Goal: Task Accomplishment & Management: Use online tool/utility

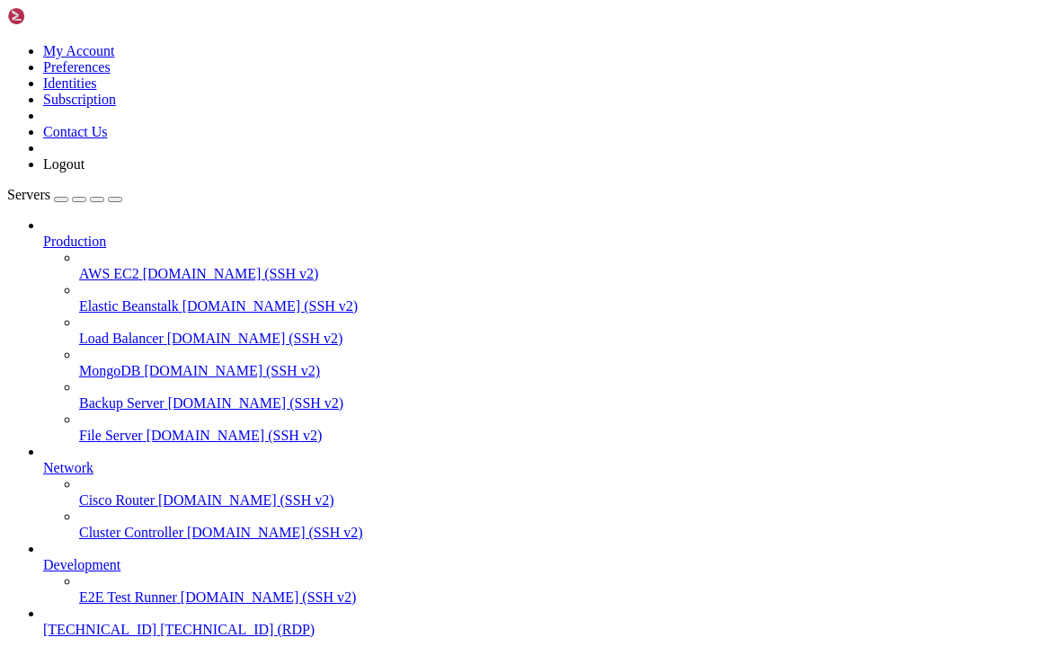
scroll to position [70, 0]
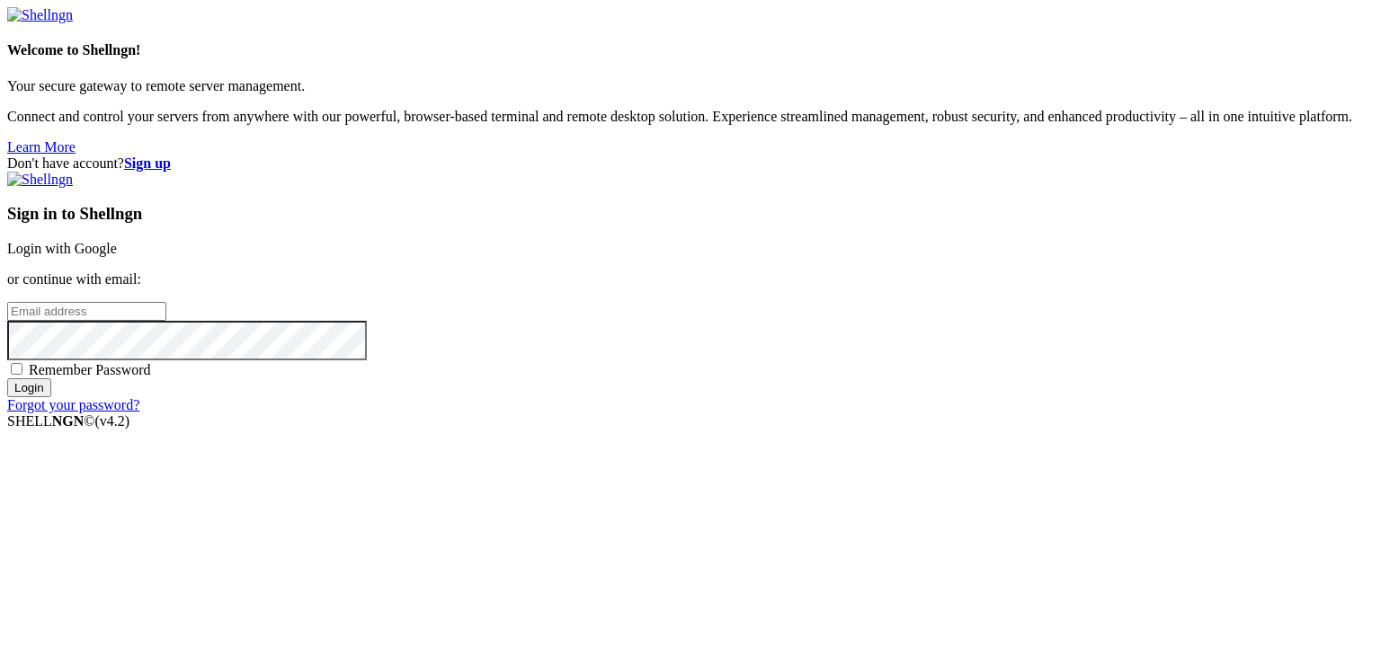
type input "[EMAIL_ADDRESS][DOMAIN_NAME]"
click at [151, 378] on span "Remember Password" at bounding box center [90, 369] width 122 height 15
click at [22, 375] on input "Remember Password" at bounding box center [17, 369] width 12 height 12
checkbox input "true"
click at [51, 397] on input "Login" at bounding box center [29, 387] width 44 height 19
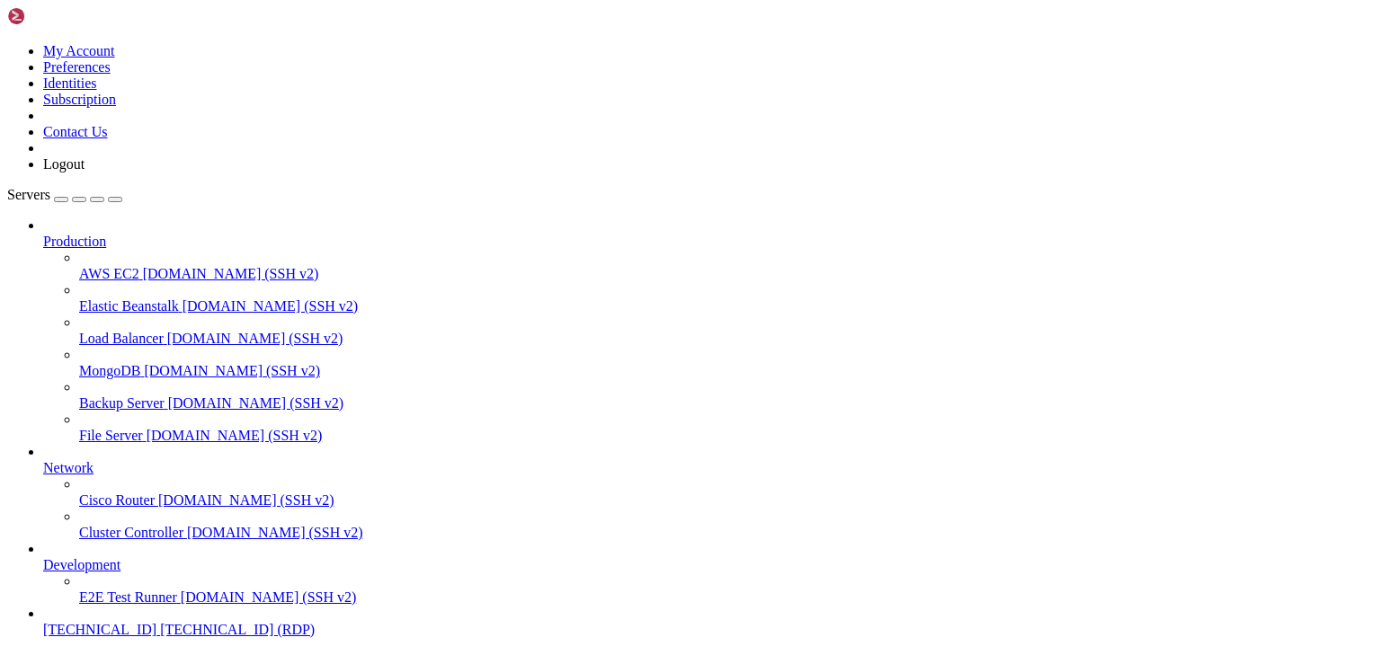
scroll to position [70, 0]
click at [107, 622] on span "[TECHNICAL_ID]" at bounding box center [99, 629] width 113 height 15
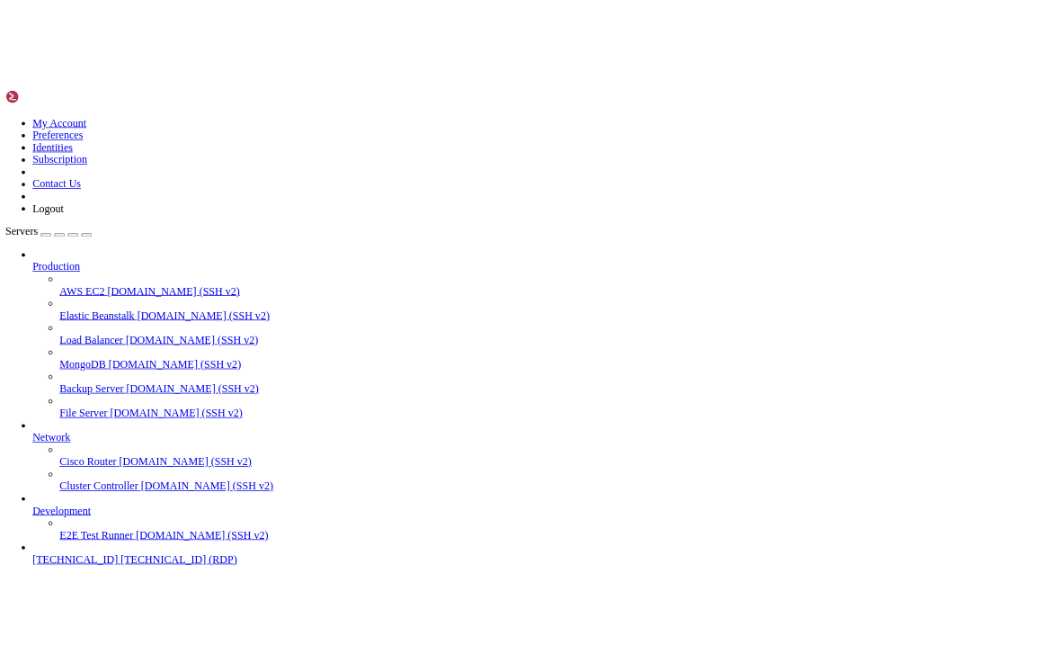
scroll to position [0, 0]
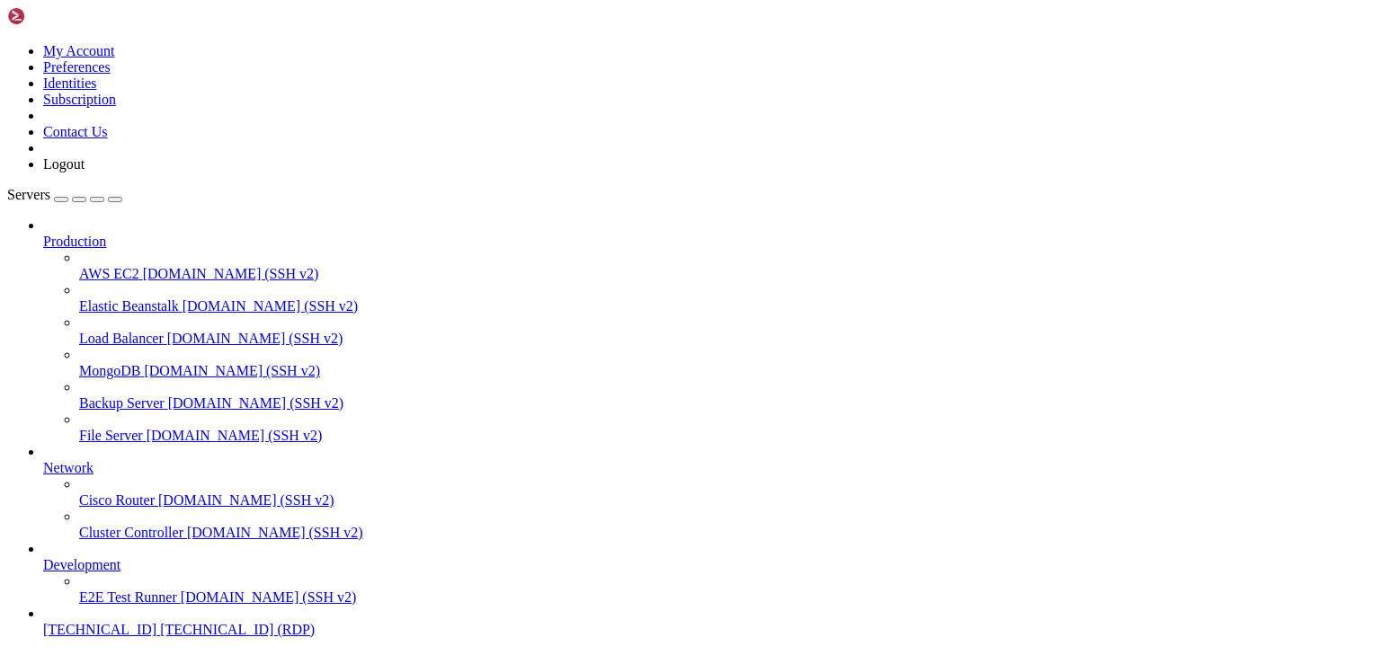
drag, startPoint x: 246, startPoint y: 1396, endPoint x: 165, endPoint y: 1397, distance: 80.9
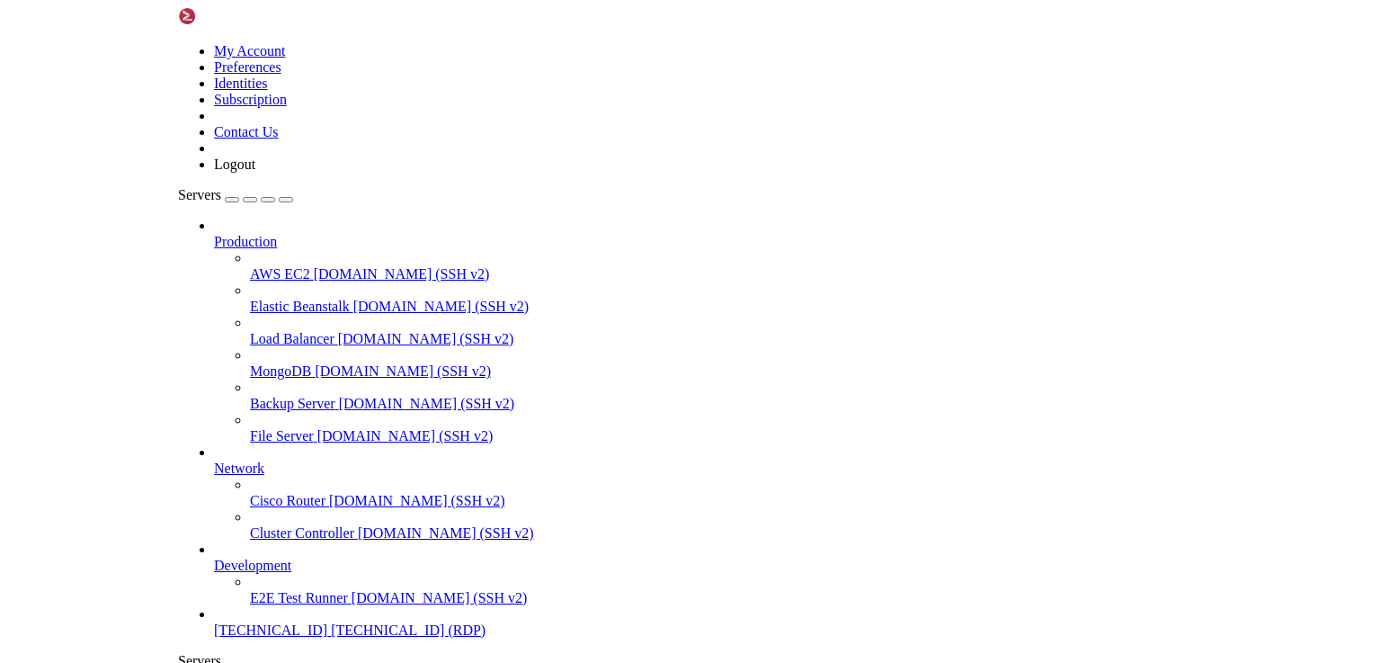
scroll to position [63, 0]
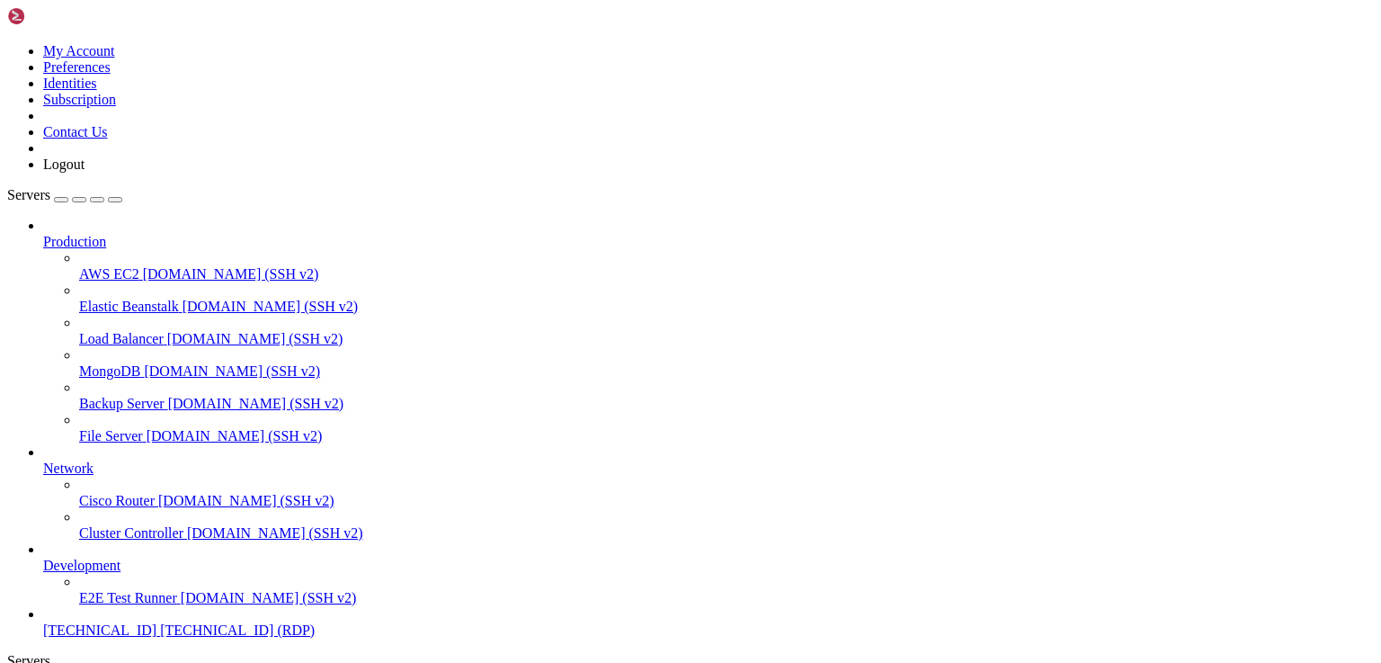
drag, startPoint x: 144, startPoint y: 1157, endPoint x: 45, endPoint y: 1150, distance: 99.1
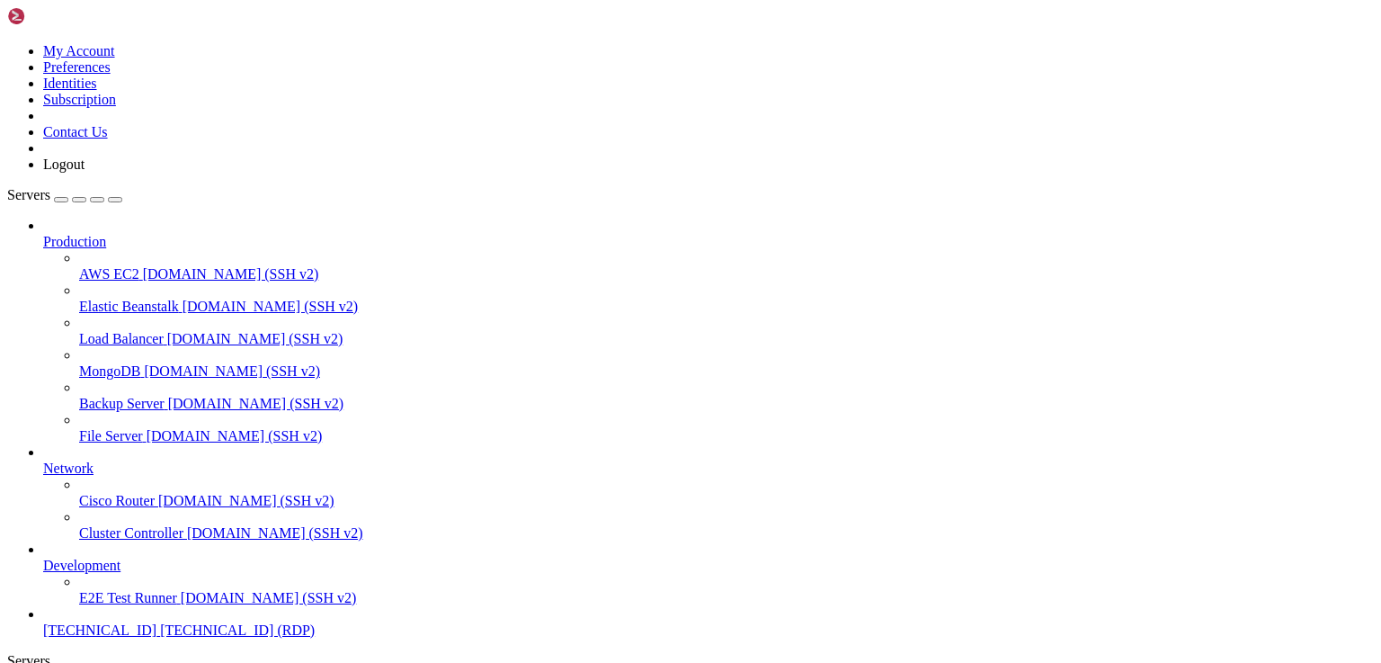
drag, startPoint x: 146, startPoint y: 1161, endPoint x: 38, endPoint y: 1155, distance: 108.0
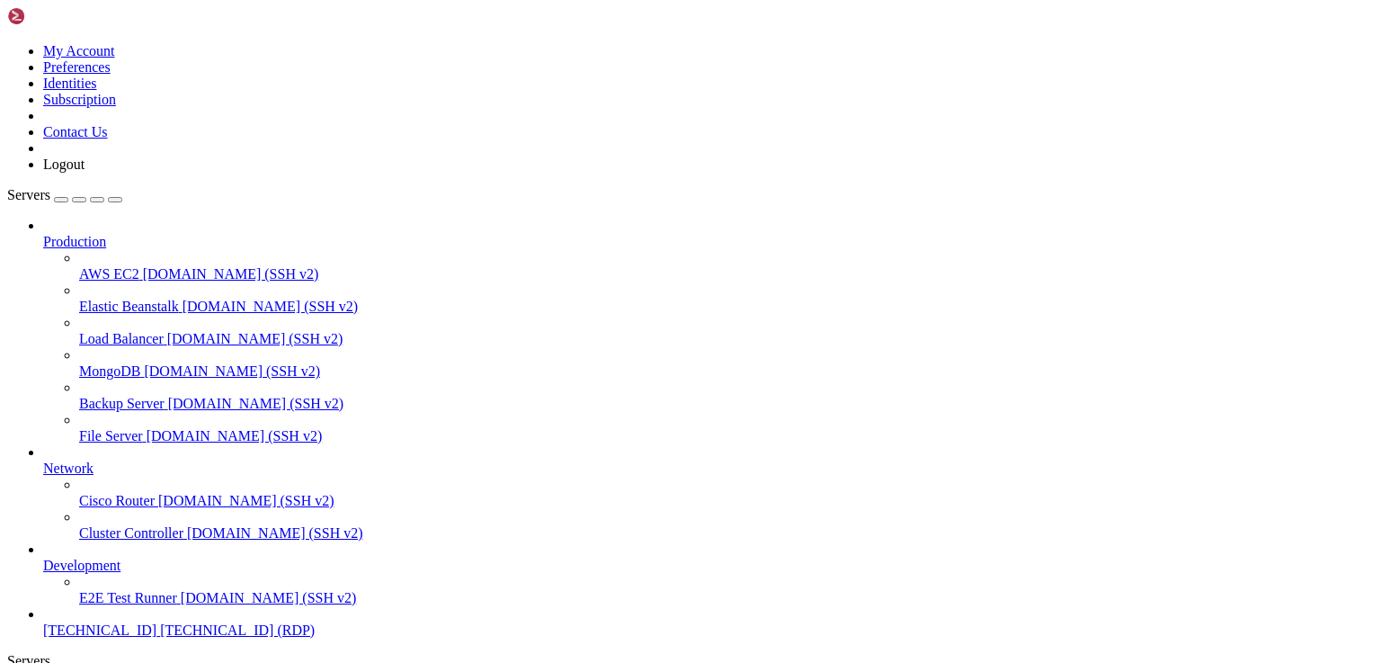
drag, startPoint x: 566, startPoint y: 905, endPoint x: 566, endPoint y: 872, distance: 33.3
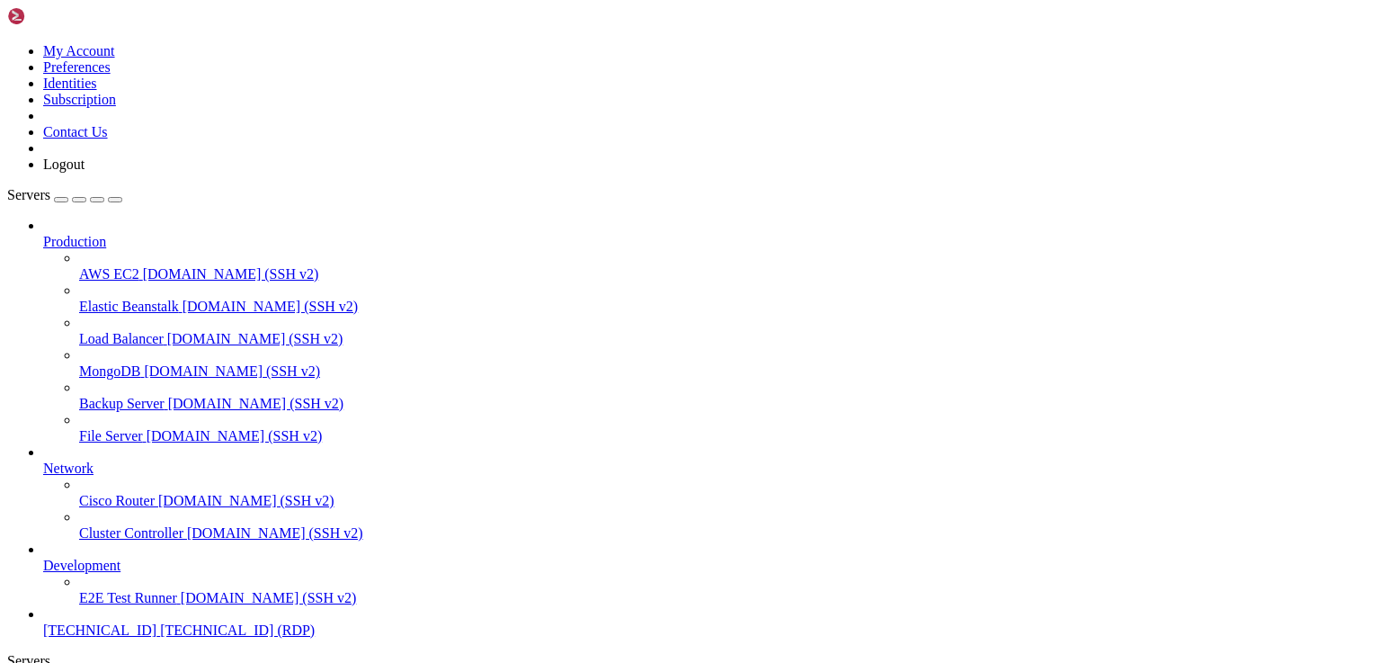
drag, startPoint x: 174, startPoint y: 894, endPoint x: 619, endPoint y: 992, distance: 456.3
drag, startPoint x: 117, startPoint y: 1072, endPoint x: 529, endPoint y: 995, distance: 418.8
drag, startPoint x: 177, startPoint y: 1153, endPoint x: 623, endPoint y: 1054, distance: 456.7
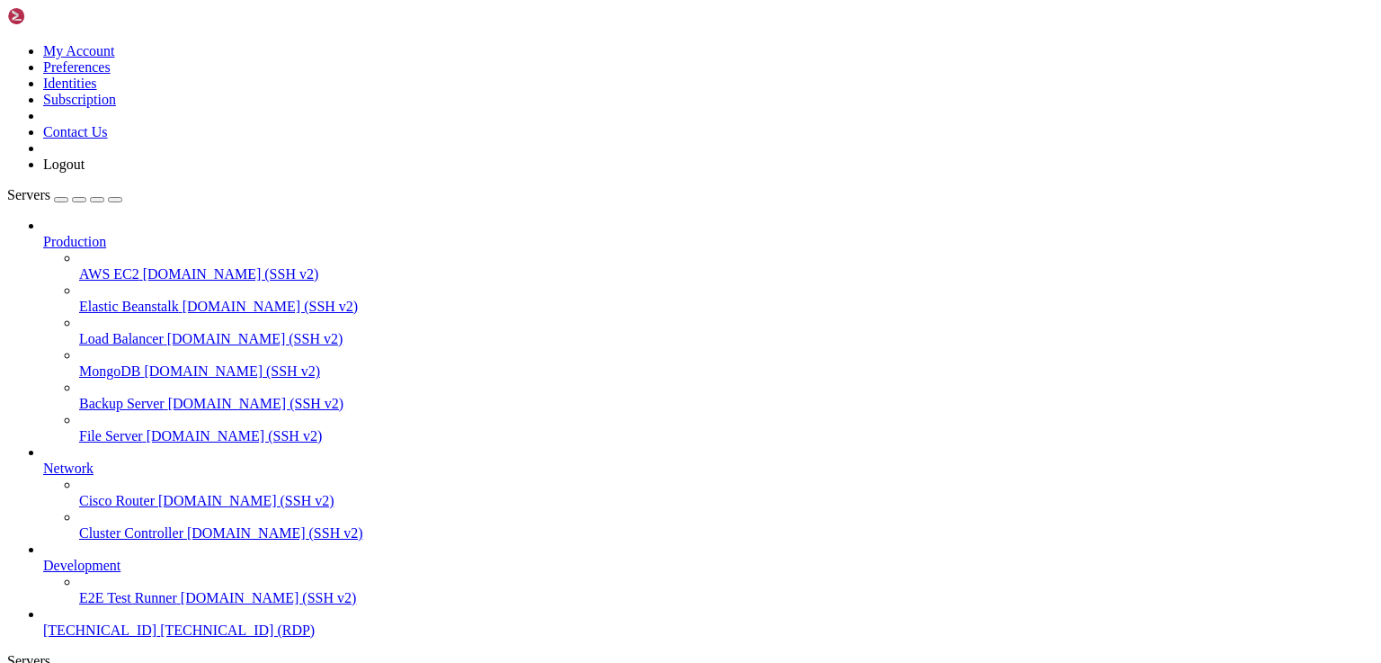
drag, startPoint x: 415, startPoint y: 922, endPoint x: 733, endPoint y: 1154, distance: 393.1
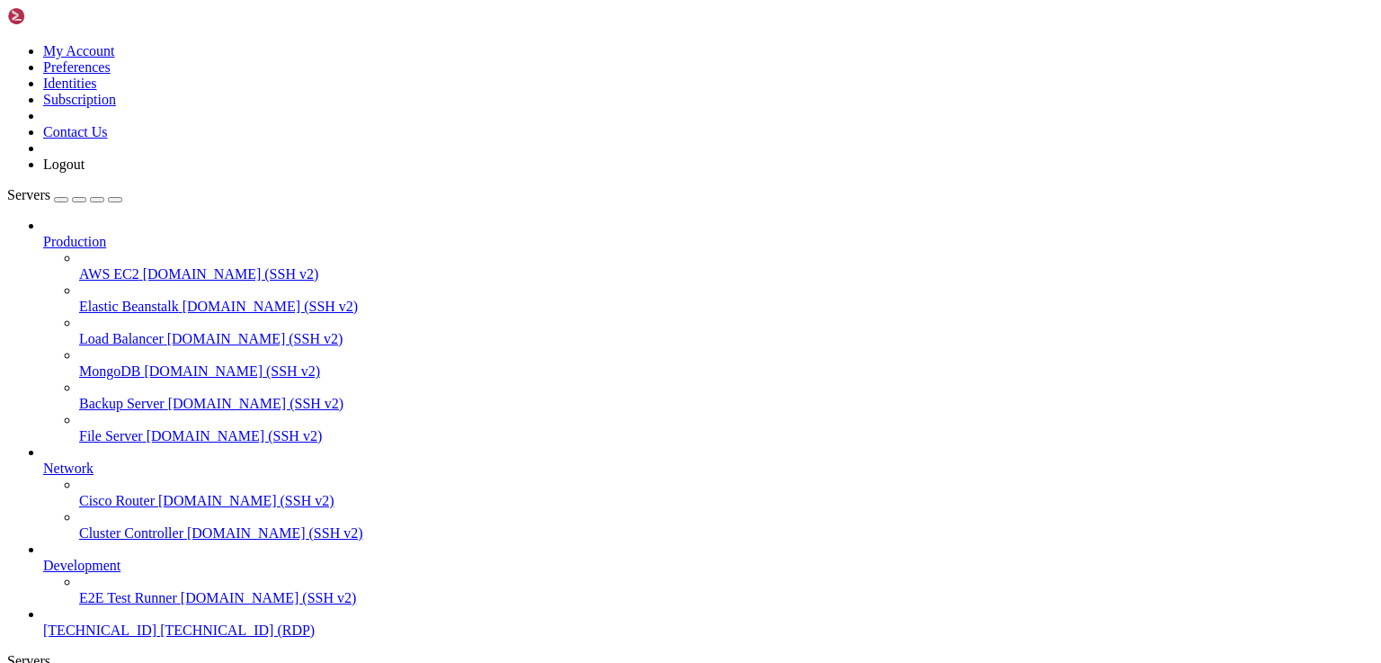
click at [61, 200] on div "button" at bounding box center [61, 200] width 0 height 0
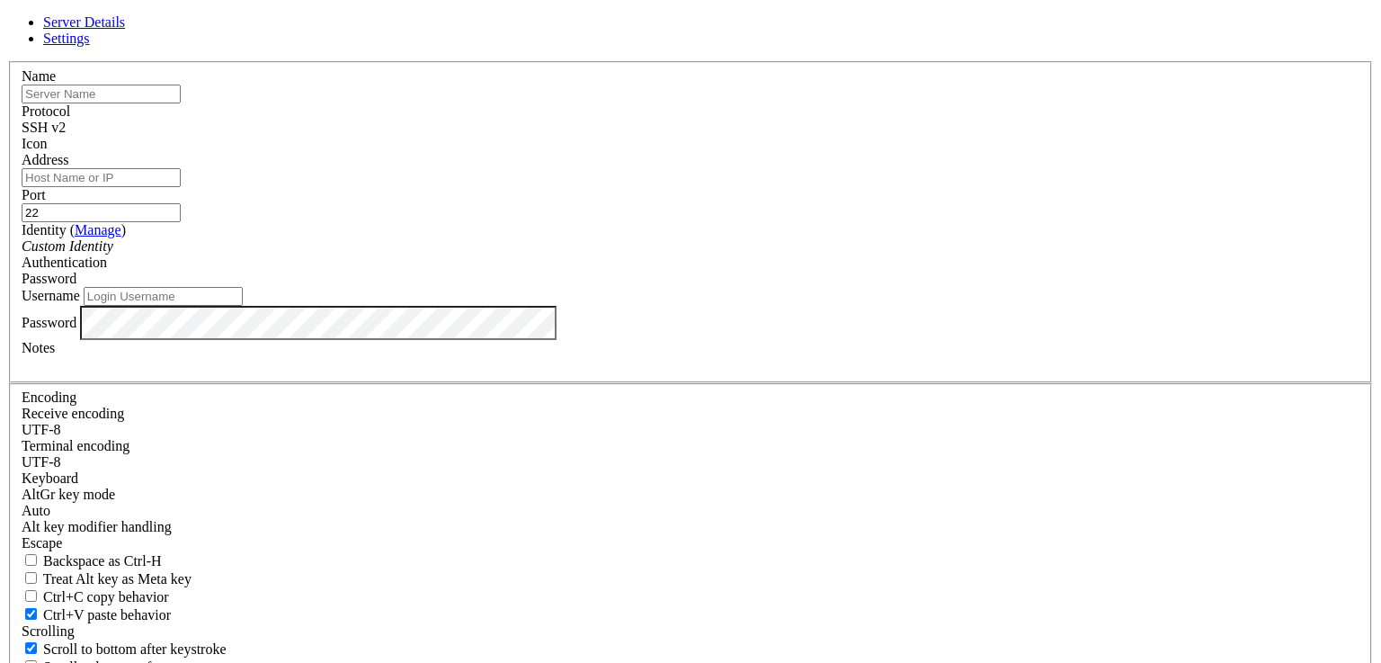
click at [181, 103] on input "text" at bounding box center [101, 94] width 159 height 19
type input "ц"
type input "work"
click at [181, 187] on input "Address" at bounding box center [101, 177] width 159 height 19
paste input "[TECHNICAL_ID]"
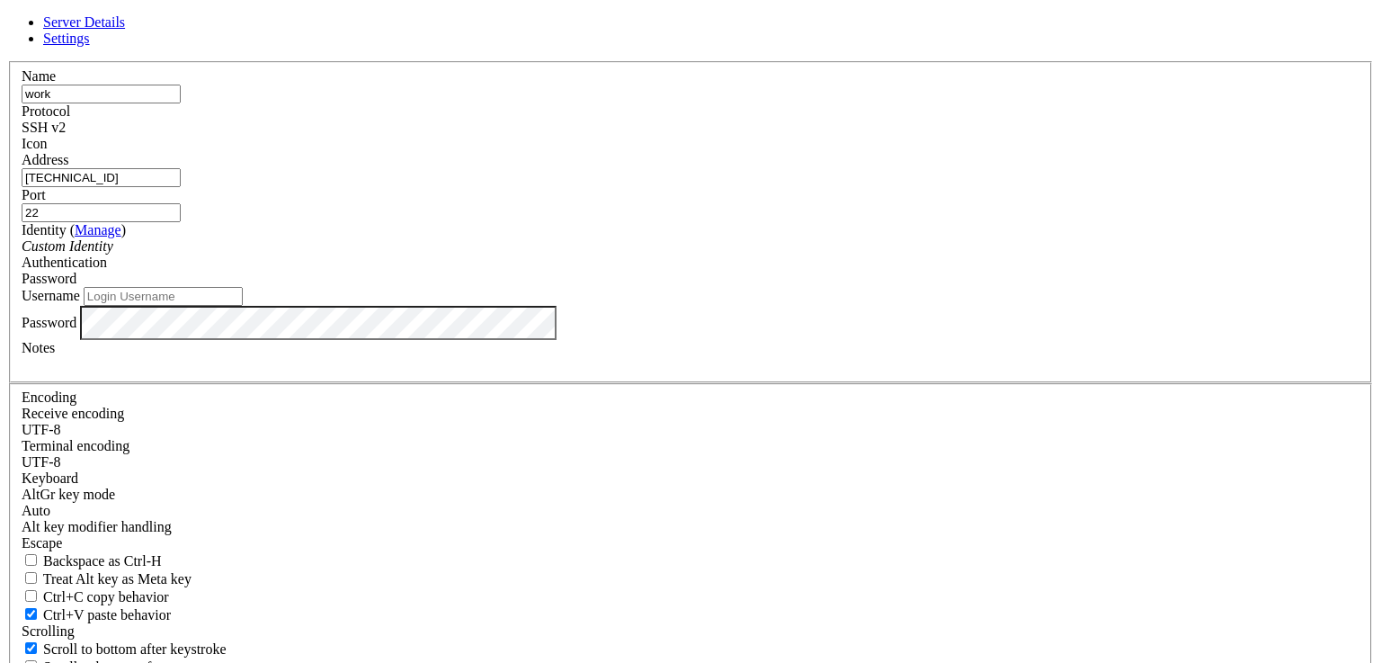
type input "[TECHNICAL_ID]"
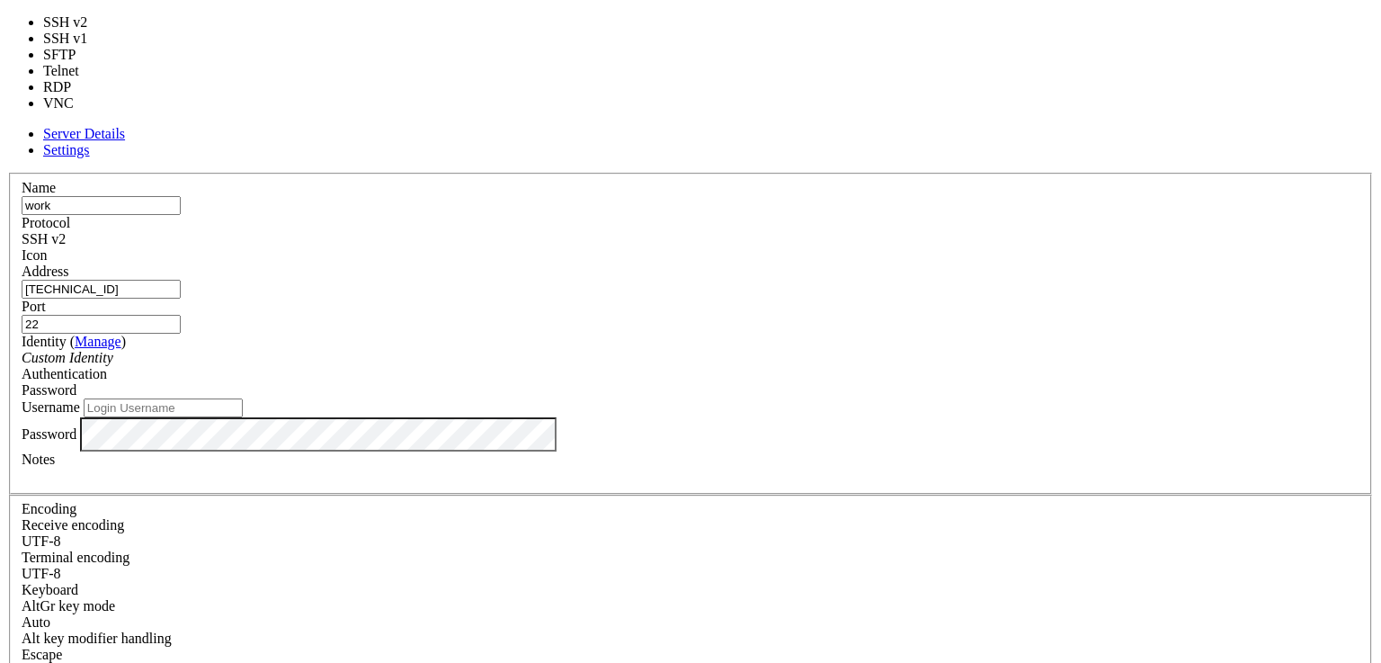
click at [783, 231] on div "SSH v2" at bounding box center [691, 239] width 1338 height 16
type input "3389"
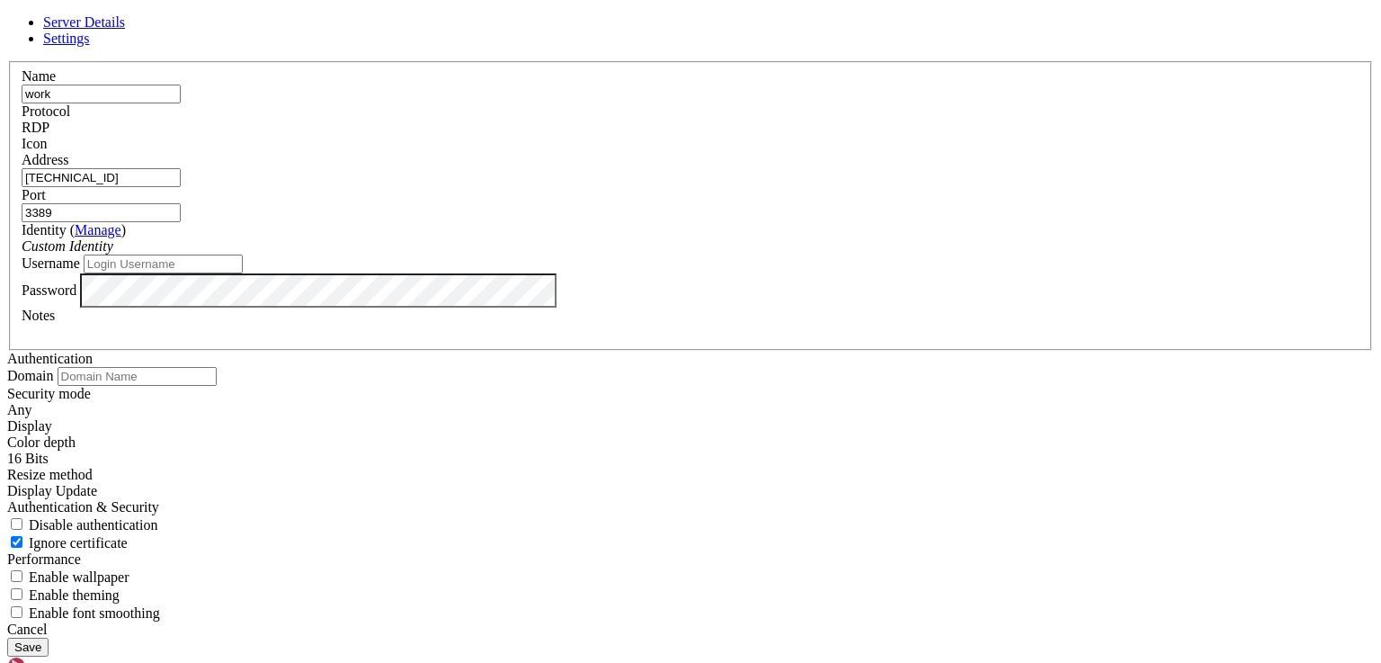
click at [243, 273] on input "Username" at bounding box center [163, 263] width 159 height 19
type input "Administrator"
click at [49, 637] on button "Save" at bounding box center [27, 646] width 41 height 19
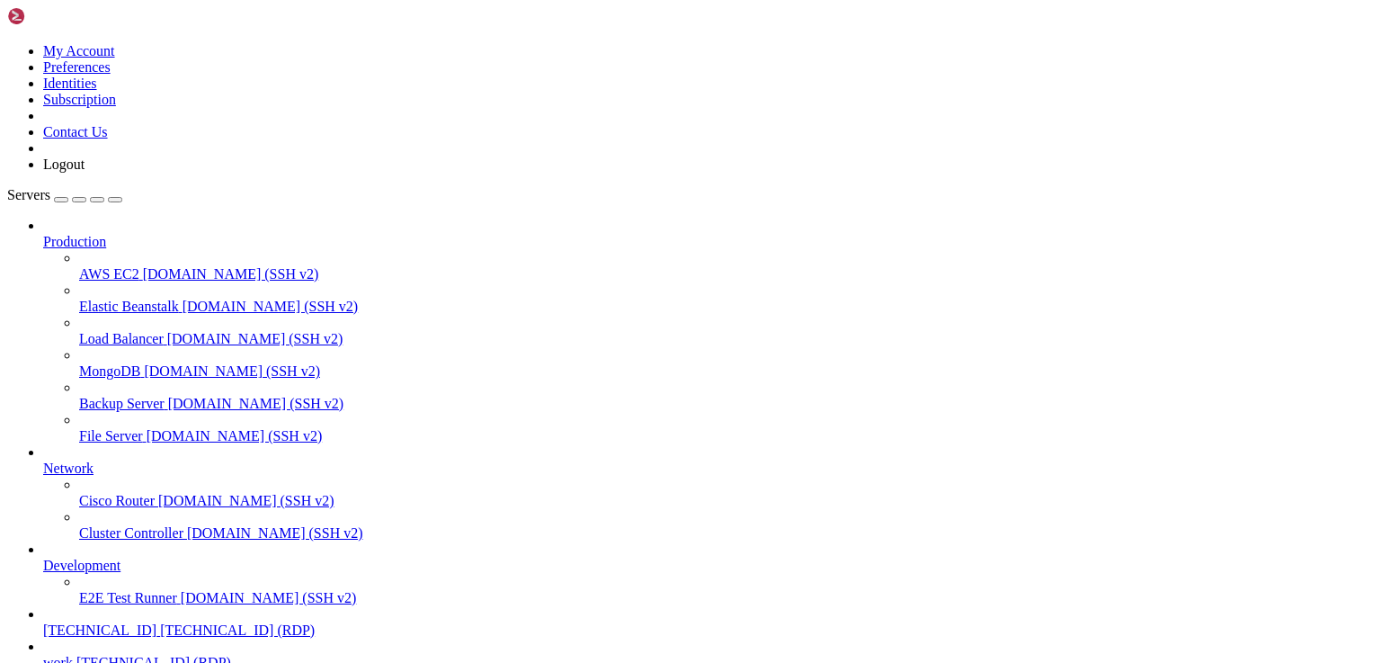
scroll to position [111, 0]
click at [121, 654] on span "[TECHNICAL_ID] (RDP)" at bounding box center [153, 661] width 155 height 15
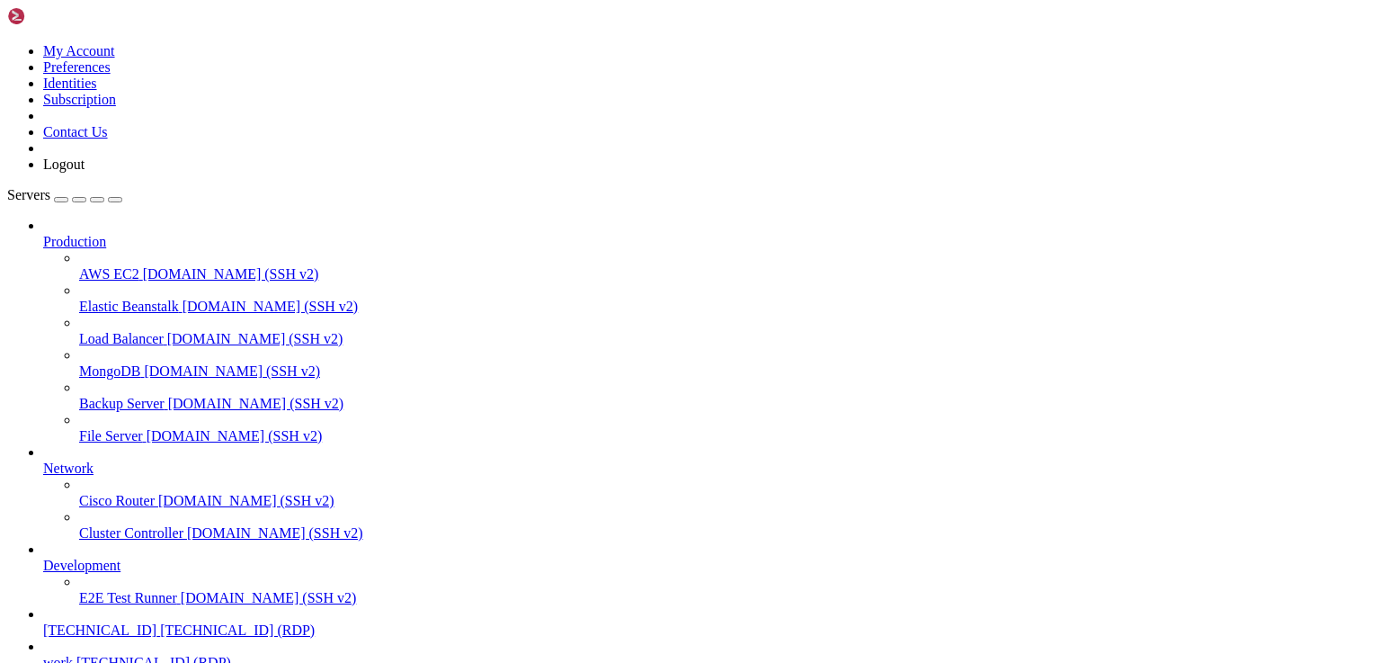
click at [121, 654] on span "[TECHNICAL_ID] (RDP)" at bounding box center [153, 661] width 155 height 15
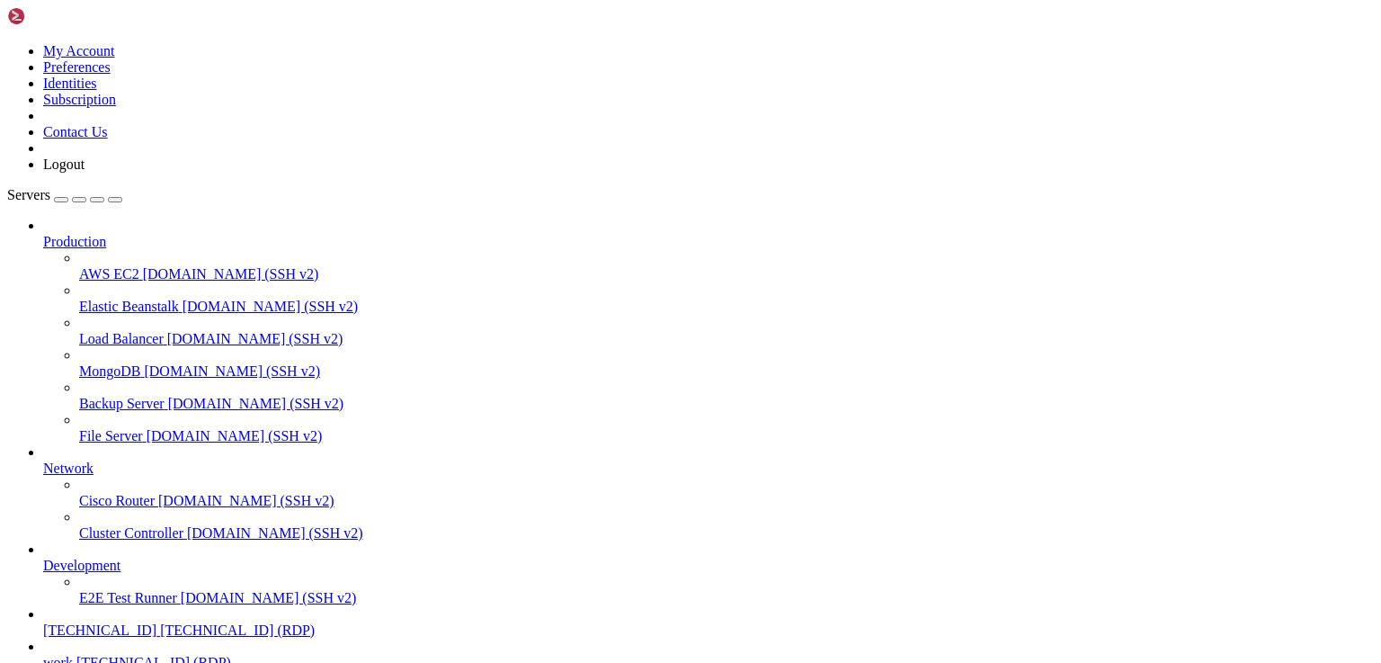
click at [115, 200] on icon "button" at bounding box center [115, 200] width 0 height 0
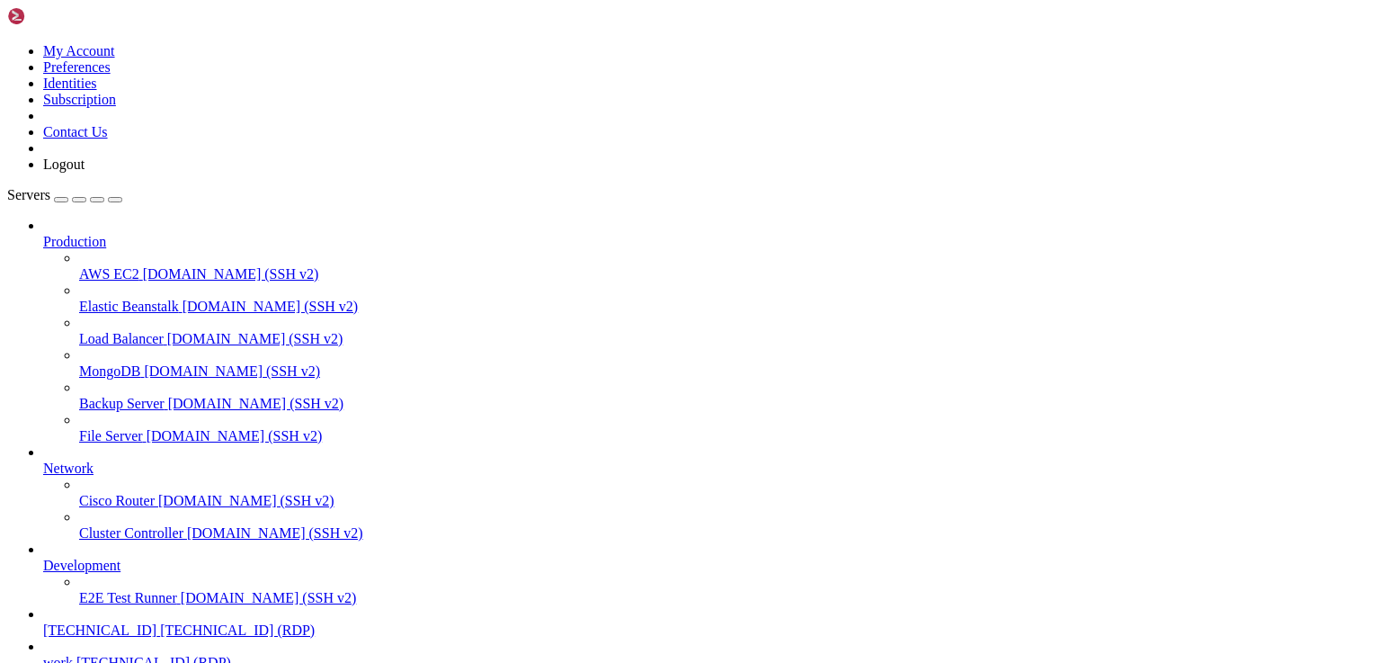
drag, startPoint x: 392, startPoint y: 1174, endPoint x: 397, endPoint y: 1094, distance: 80.2
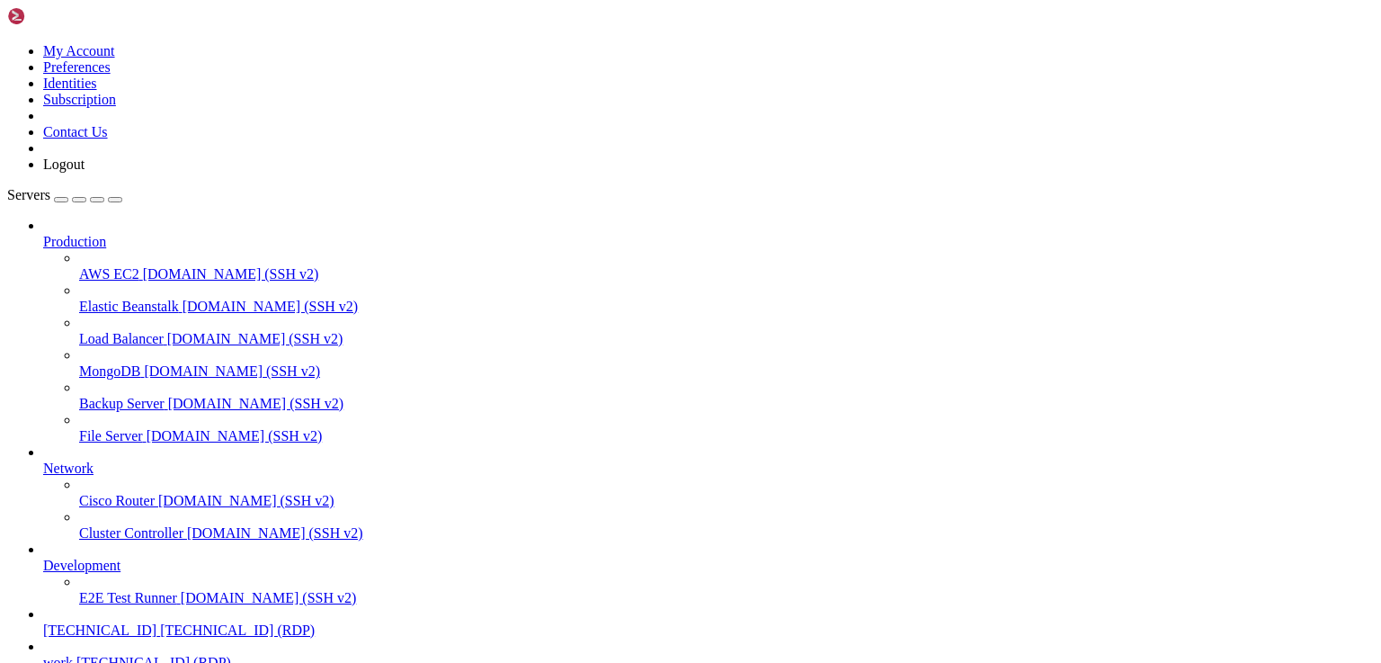
drag, startPoint x: 862, startPoint y: 931, endPoint x: 847, endPoint y: 906, distance: 29.4
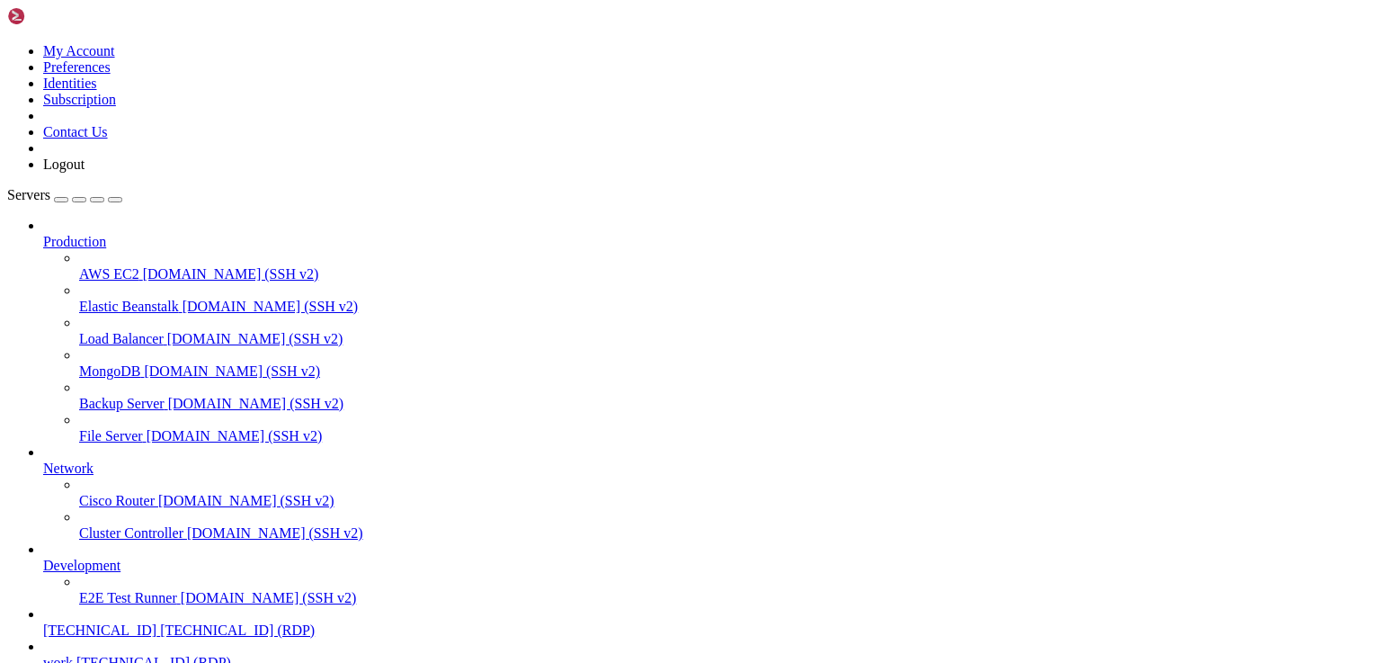
drag, startPoint x: 375, startPoint y: 952, endPoint x: 266, endPoint y: 931, distance: 110.7
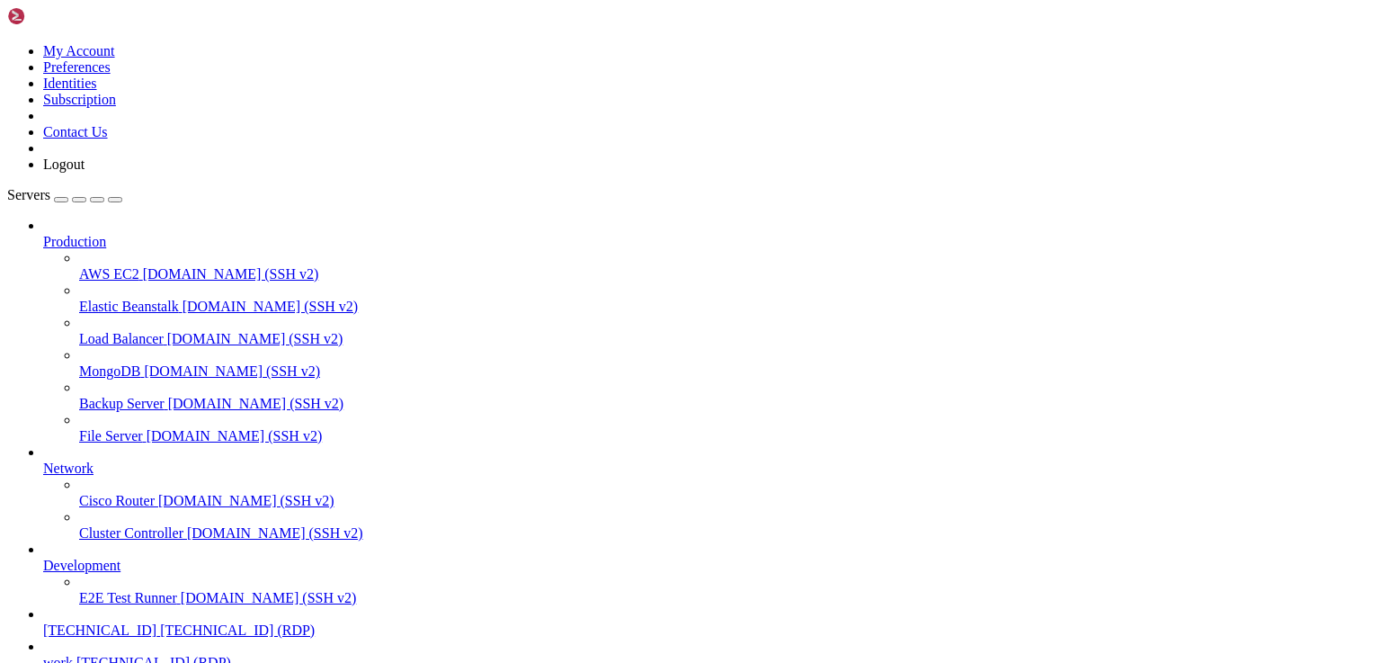
drag, startPoint x: 399, startPoint y: 974, endPoint x: 245, endPoint y: 971, distance: 154.7
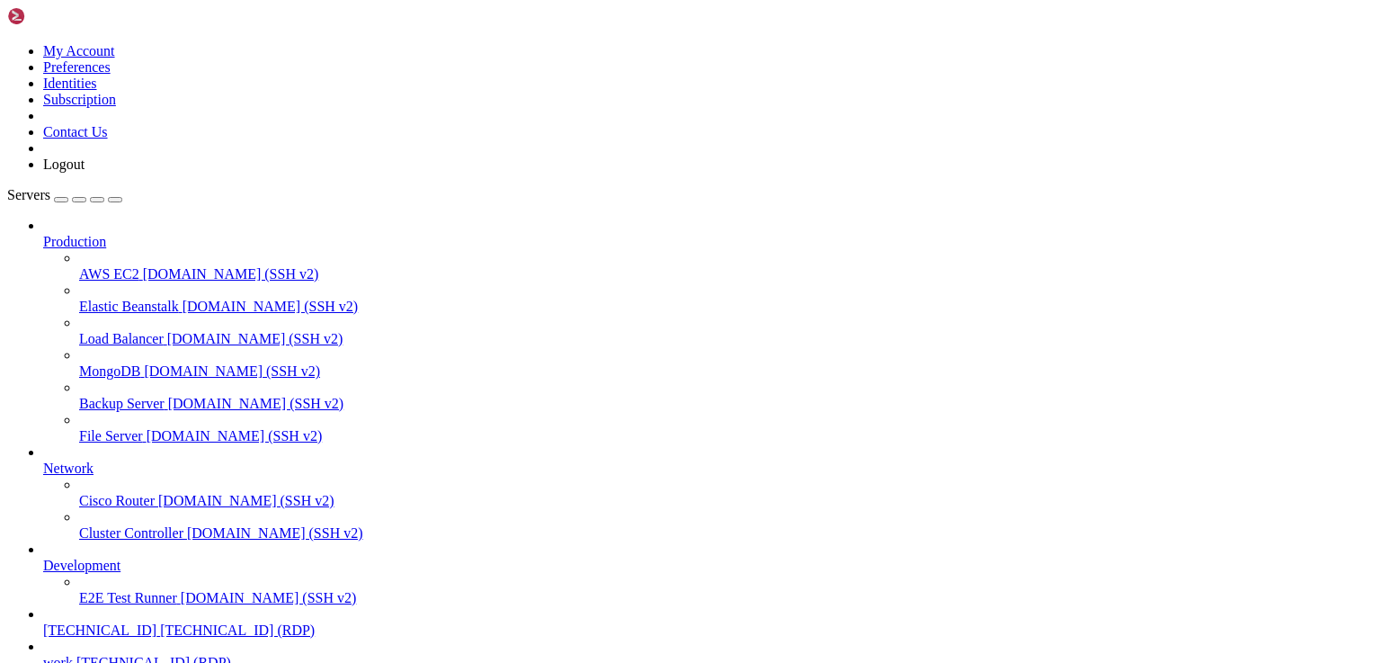
drag, startPoint x: 396, startPoint y: 970, endPoint x: 255, endPoint y: 959, distance: 141.5
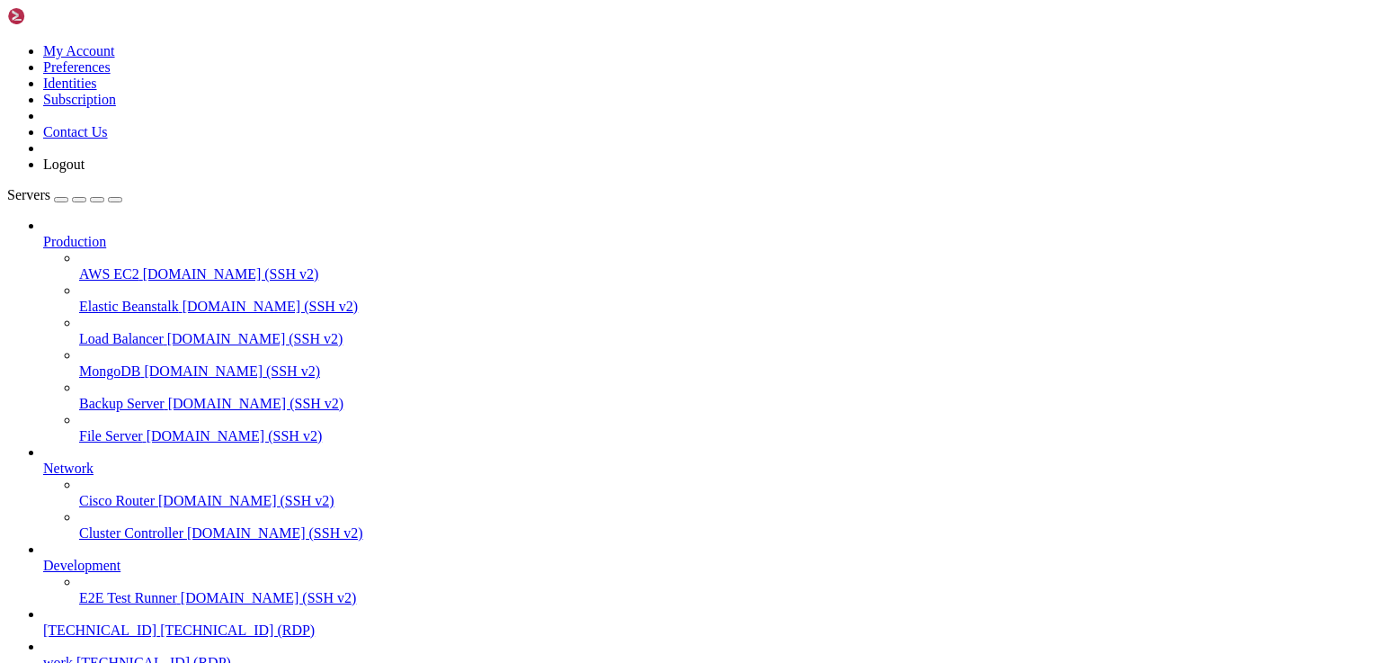
drag, startPoint x: 403, startPoint y: 978, endPoint x: 239, endPoint y: 972, distance: 163.7
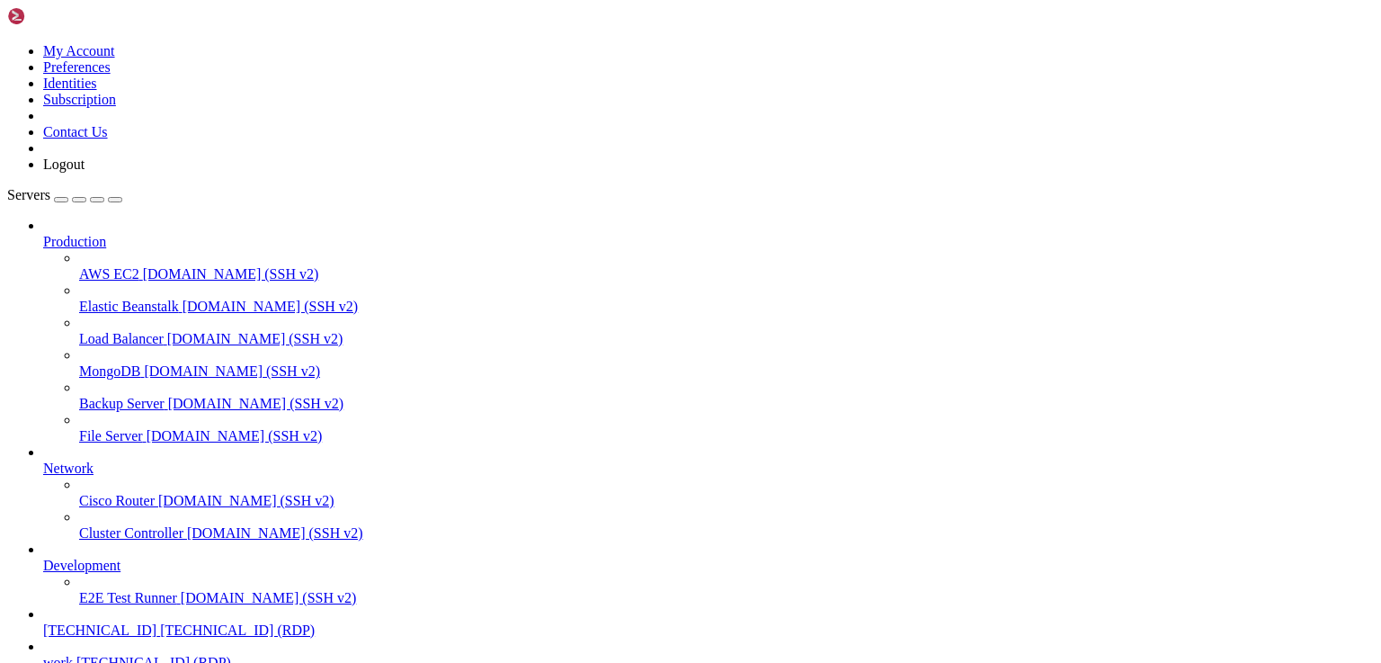
drag, startPoint x: 738, startPoint y: 939, endPoint x: 721, endPoint y: 916, distance: 28.9
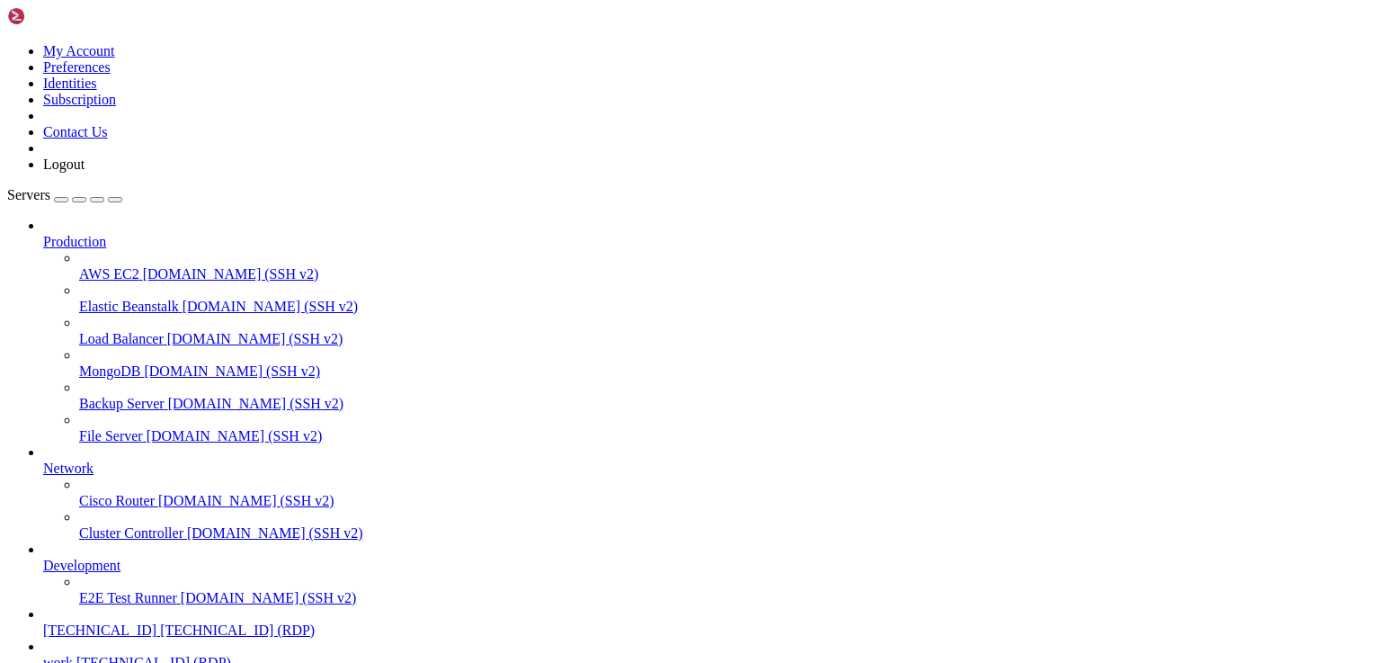
drag, startPoint x: 382, startPoint y: 948, endPoint x: 221, endPoint y: 940, distance: 161.1
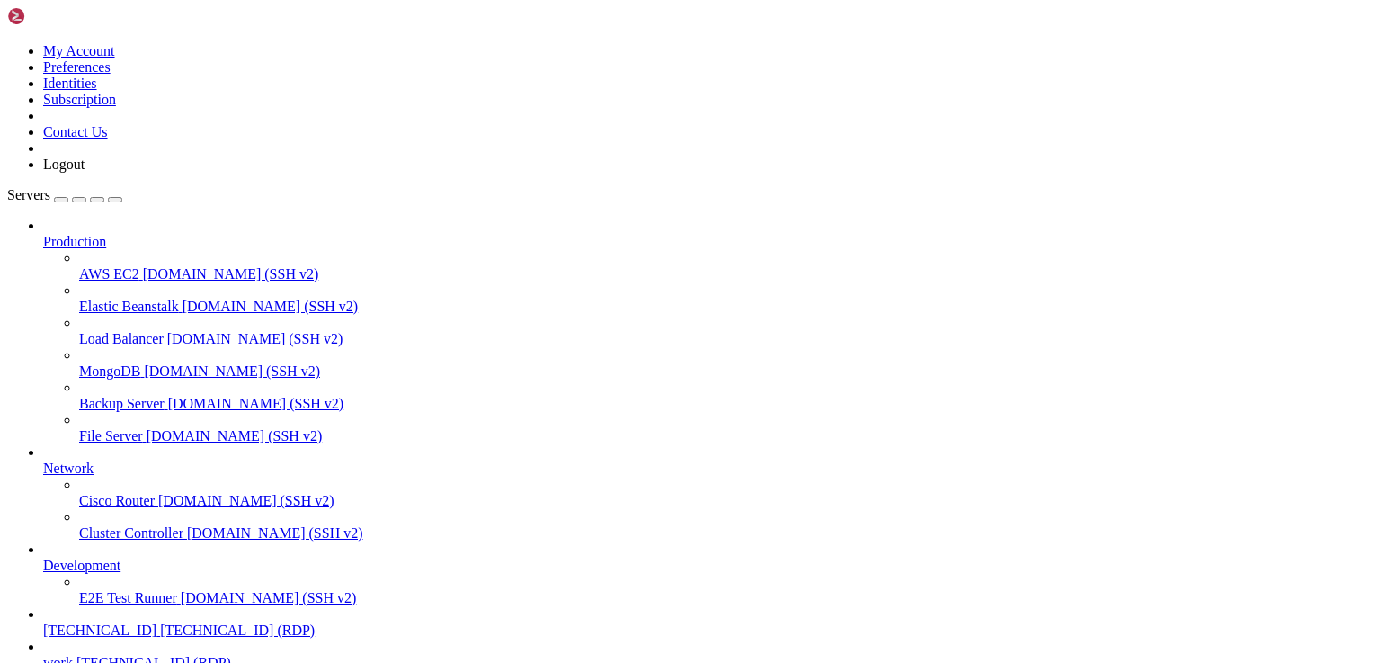
drag, startPoint x: 385, startPoint y: 945, endPoint x: 277, endPoint y: 942, distance: 107.9
